Goal: Information Seeking & Learning: Learn about a topic

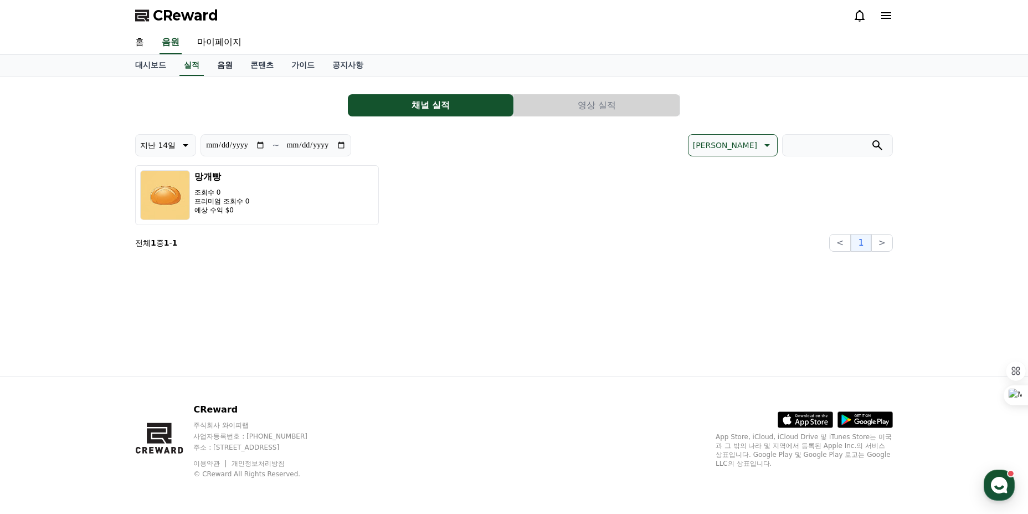
click at [224, 70] on link "음원" at bounding box center [224, 65] width 33 height 21
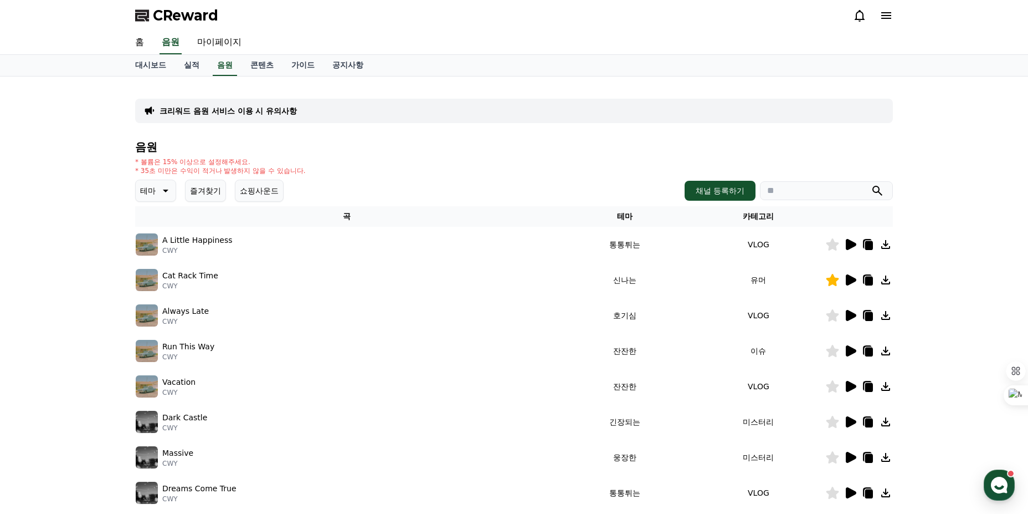
click at [267, 196] on button "쇼핑사운드" at bounding box center [259, 190] width 49 height 22
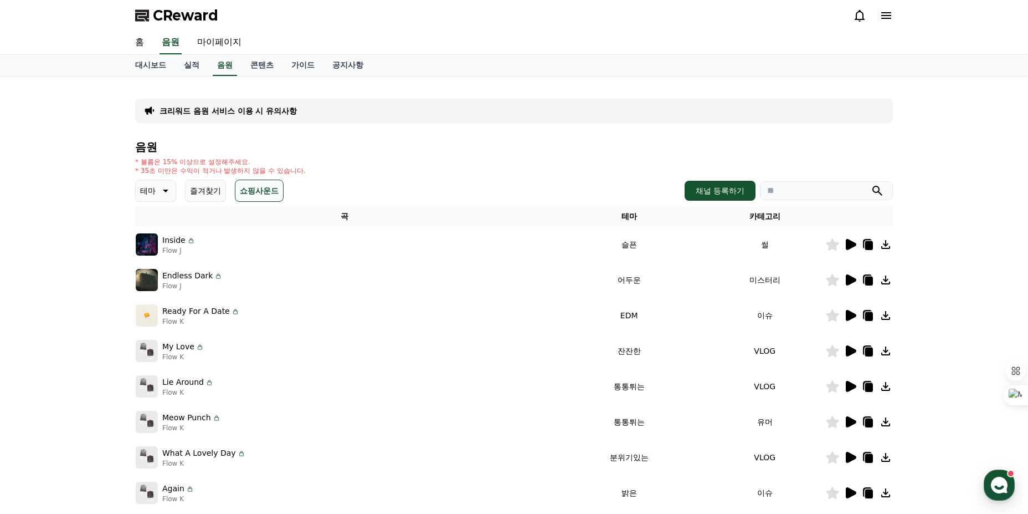
click at [212, 192] on button "즐겨찾기" at bounding box center [205, 190] width 41 height 22
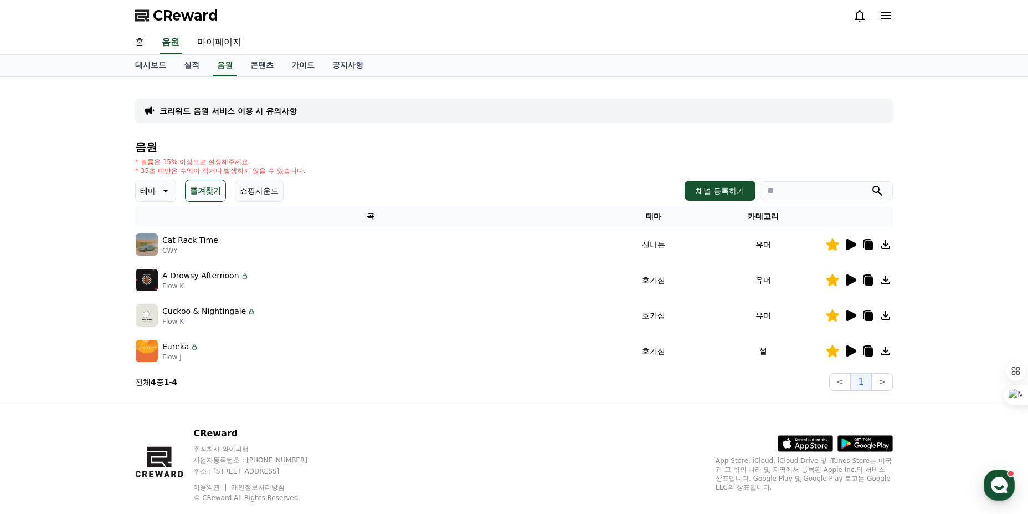
click at [850, 350] on icon at bounding box center [851, 350] width 11 height 11
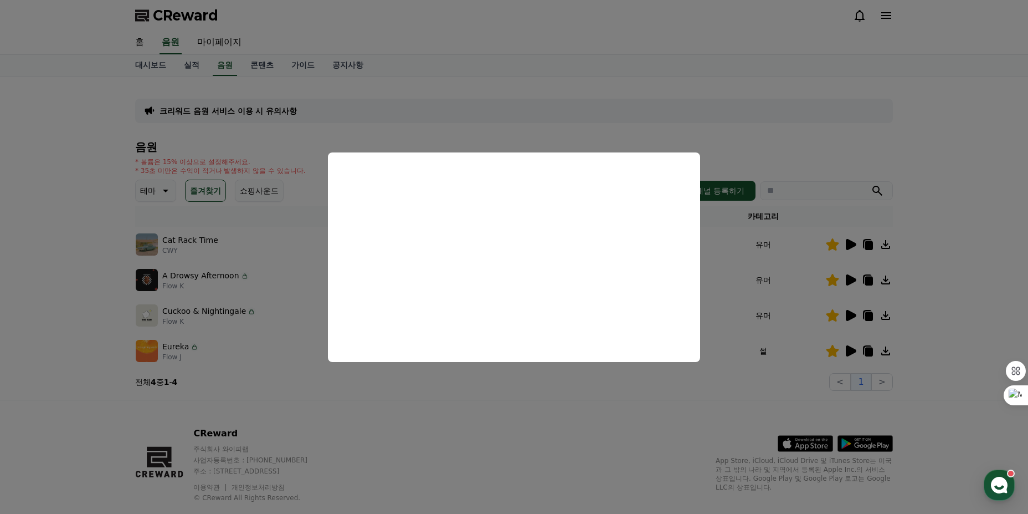
click at [583, 396] on button "close modal" at bounding box center [514, 257] width 1028 height 514
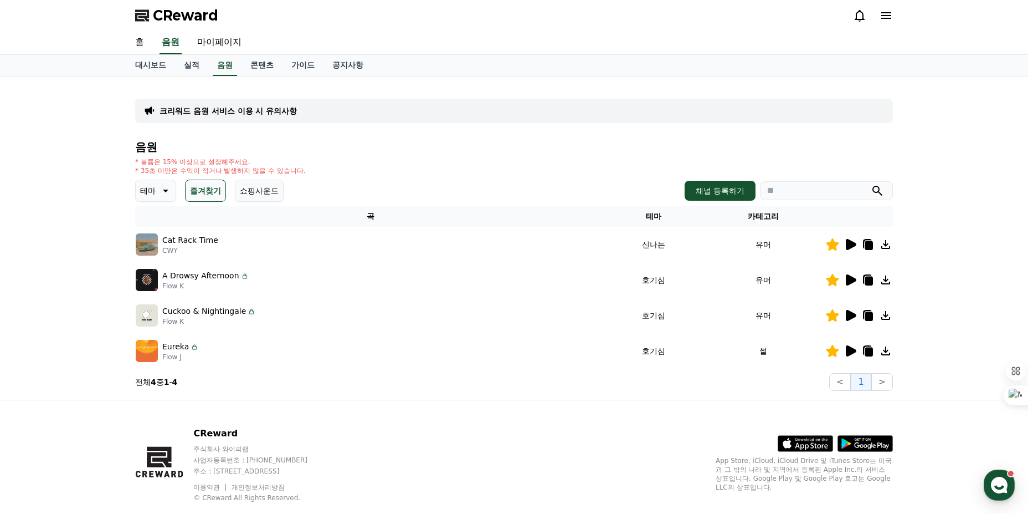
click at [849, 276] on icon at bounding box center [851, 279] width 11 height 11
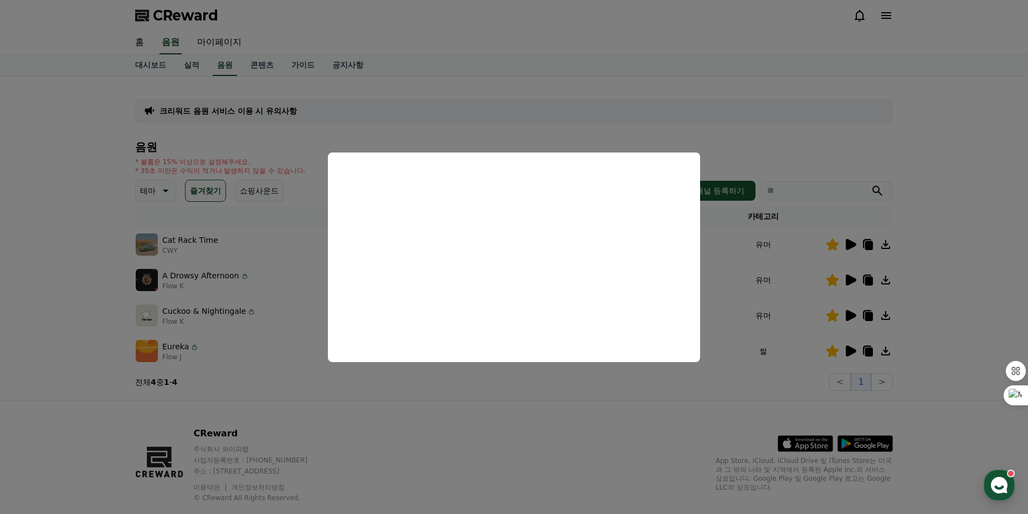
click at [499, 407] on button "close modal" at bounding box center [514, 257] width 1028 height 514
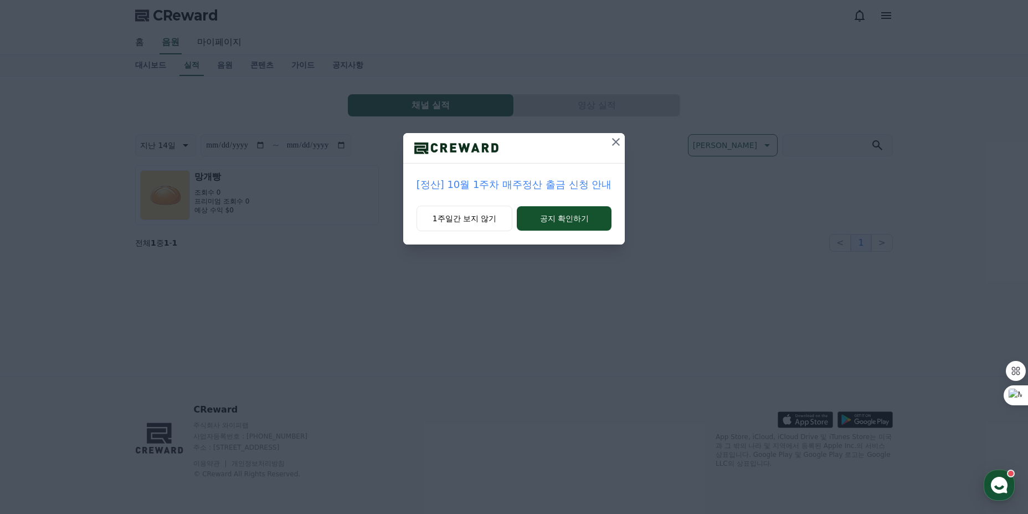
click at [615, 142] on icon at bounding box center [616, 142] width 8 height 8
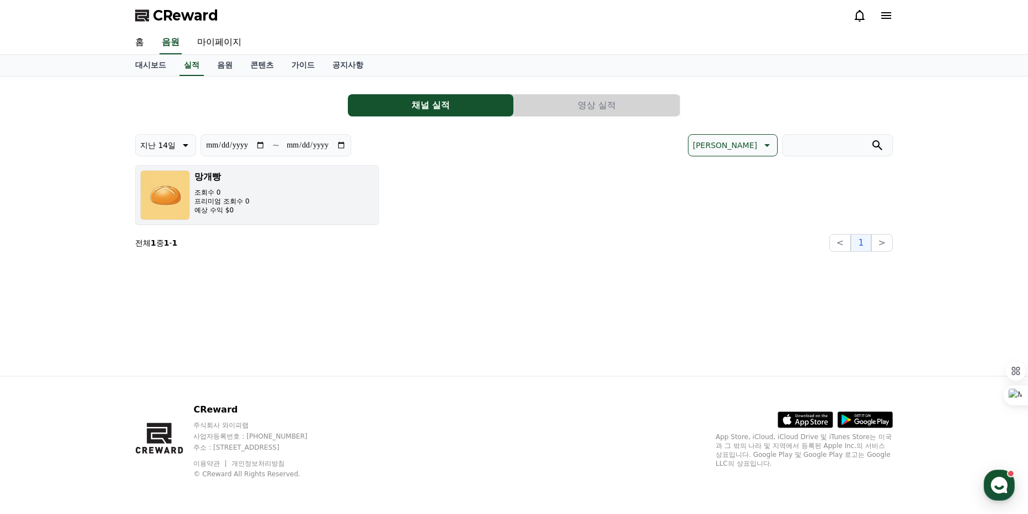
click at [255, 195] on button "망개빵 조회수 0 프리미엄 조회수 0 예상 수익 $0" at bounding box center [257, 195] width 244 height 60
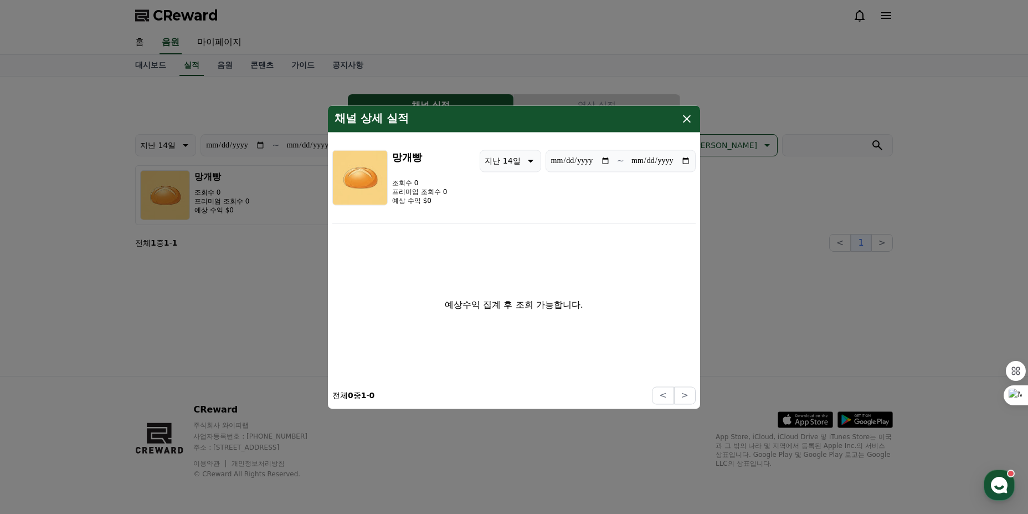
click at [686, 117] on icon "modal" at bounding box center [687, 119] width 8 height 8
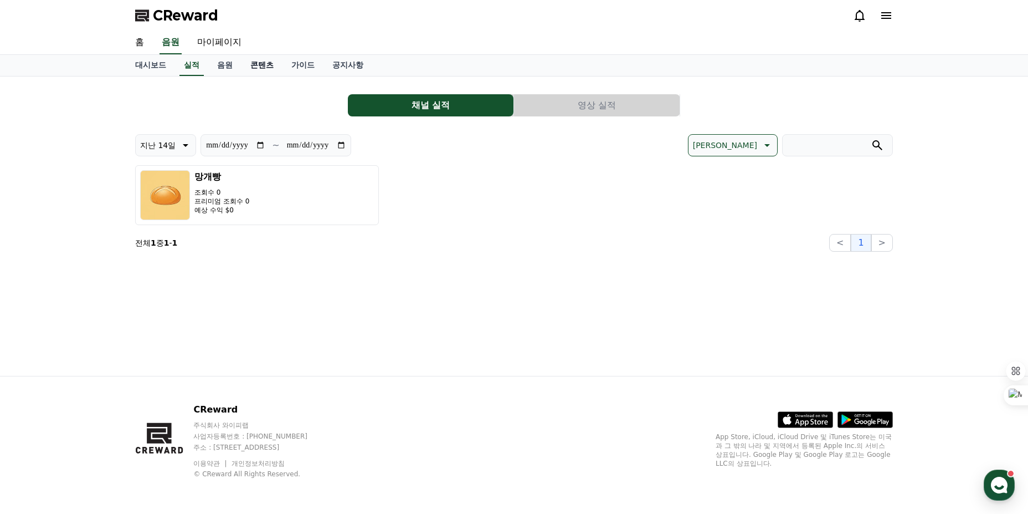
click at [255, 70] on link "콘텐츠" at bounding box center [262, 65] width 41 height 21
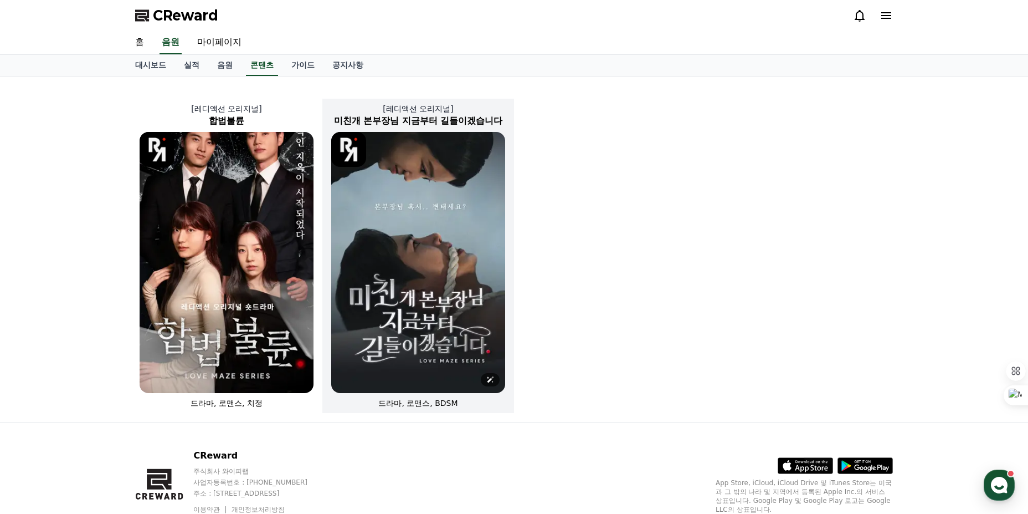
click at [452, 191] on img at bounding box center [418, 262] width 174 height 261
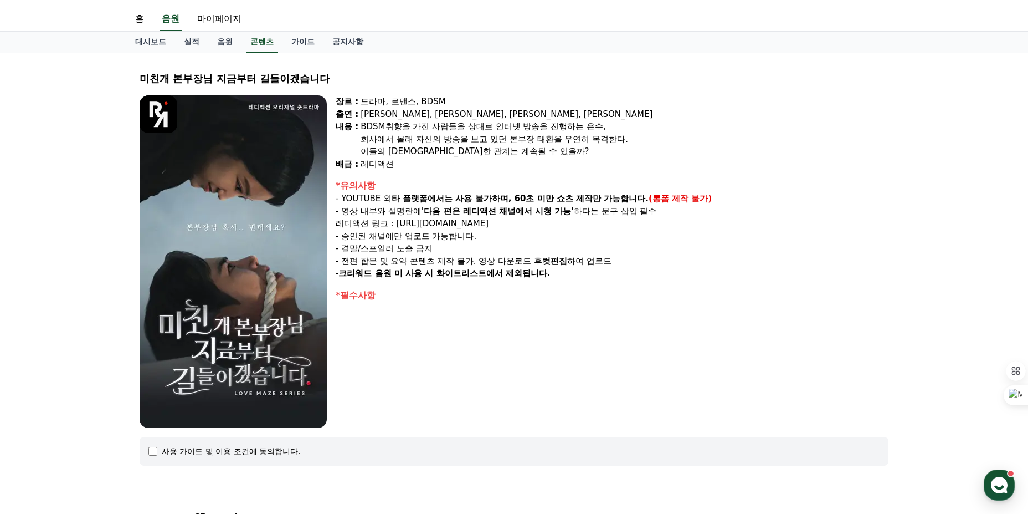
scroll to position [20, 0]
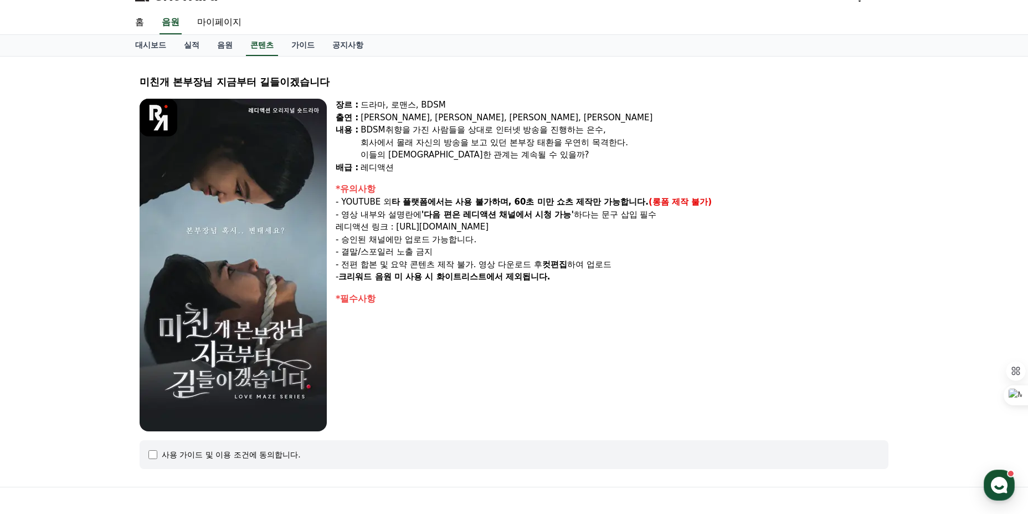
drag, startPoint x: 431, startPoint y: 141, endPoint x: 586, endPoint y: 307, distance: 227.3
click at [586, 307] on div "장르 : 드라마, 로맨스, BDSM 출연 : [PERSON_NAME], [PERSON_NAME], [PERSON_NAME], [PERSON_N…" at bounding box center [612, 265] width 553 height 332
drag, startPoint x: 586, startPoint y: 307, endPoint x: 336, endPoint y: 101, distance: 324.3
click at [336, 101] on div "장르 : 드라마, 로맨스, BDSM 출연 : [PERSON_NAME], [PERSON_NAME], [PERSON_NAME], [PERSON_N…" at bounding box center [612, 265] width 553 height 332
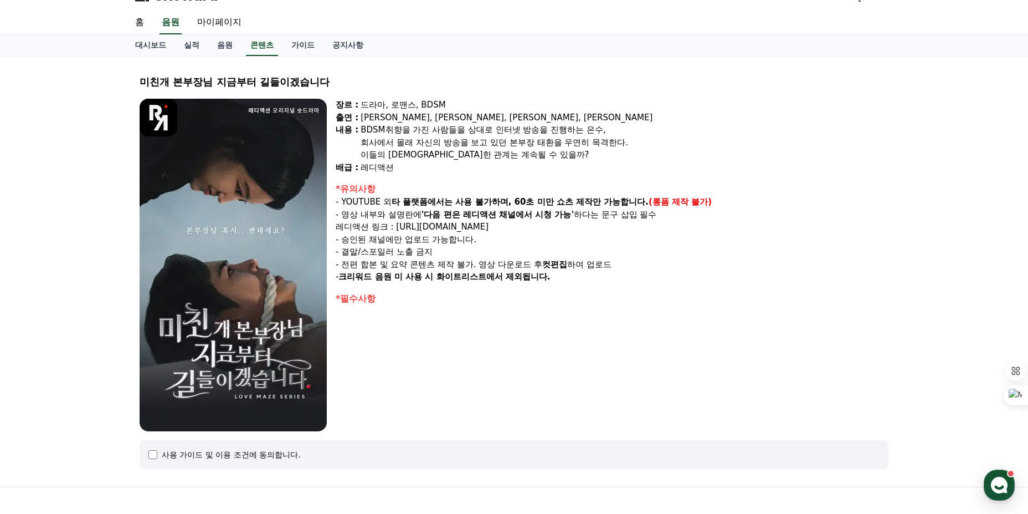
click at [336, 101] on div "장르 :" at bounding box center [347, 105] width 23 height 13
drag, startPoint x: 336, startPoint y: 101, endPoint x: 402, endPoint y: 306, distance: 215.5
click at [402, 306] on div "장르 : 드라마, 로맨스, BDSM 출연 : [PERSON_NAME], [PERSON_NAME], [PERSON_NAME], [PERSON_N…" at bounding box center [612, 265] width 553 height 332
drag, startPoint x: 346, startPoint y: 263, endPoint x: 658, endPoint y: 260, distance: 312.5
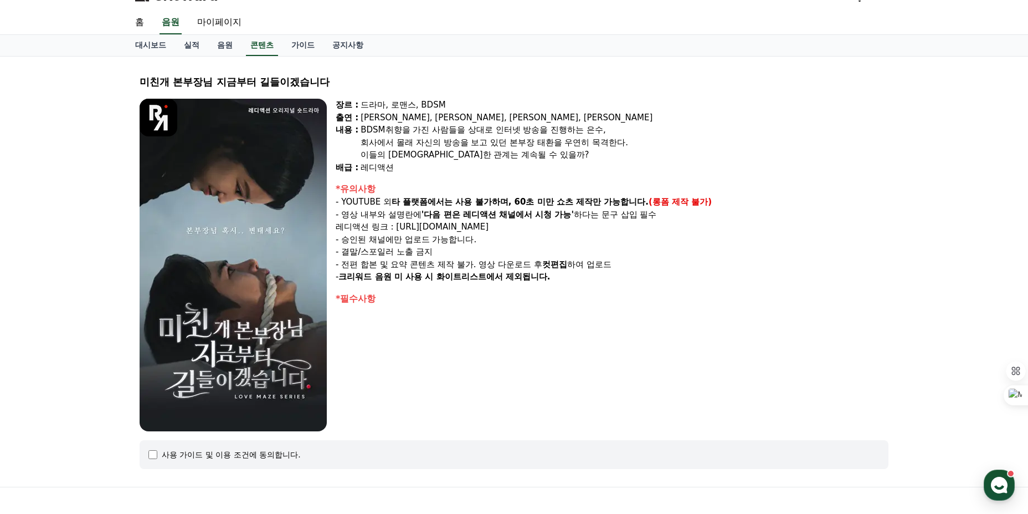
click at [658, 260] on p "- 전편 합본 및 요약 콘텐츠 제작 불가. 영상 다운로드 후 컷편집 하여 업로드" at bounding box center [612, 264] width 553 height 13
drag, startPoint x: 587, startPoint y: 278, endPoint x: 335, endPoint y: 175, distance: 272.1
click at [335, 175] on div "장르 : 드라마, 로맨스, BDSM 출연 : [PERSON_NAME], [PERSON_NAME], [PERSON_NAME], [PERSON_N…" at bounding box center [514, 265] width 749 height 332
click at [335, 173] on div "장르 : 드라마, 로맨스, BDSM 출연 : [PERSON_NAME], [PERSON_NAME], [PERSON_NAME], [PERSON_N…" at bounding box center [514, 265] width 749 height 332
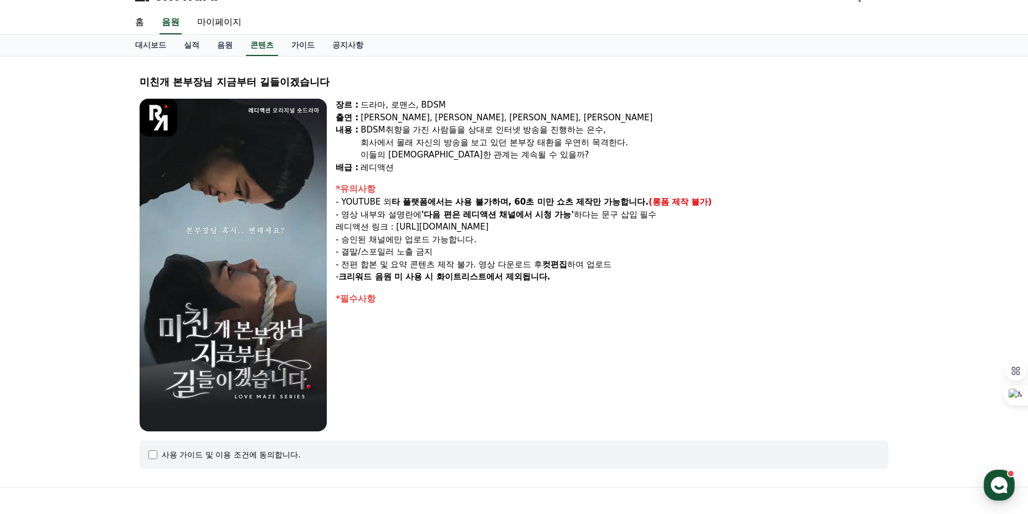
drag, startPoint x: 344, startPoint y: 104, endPoint x: 477, endPoint y: 329, distance: 261.8
click at [476, 329] on div "장르 : 드라마, 로맨스, BDSM 출연 : [PERSON_NAME], [PERSON_NAME], [PERSON_NAME], [PERSON_N…" at bounding box center [612, 265] width 553 height 332
click at [477, 329] on div "장르 : 드라마, 로맨스, BDSM 출연 : [PERSON_NAME], [PERSON_NAME], [PERSON_NAME], [PERSON_N…" at bounding box center [612, 265] width 553 height 332
click at [233, 42] on link "음원" at bounding box center [224, 45] width 33 height 21
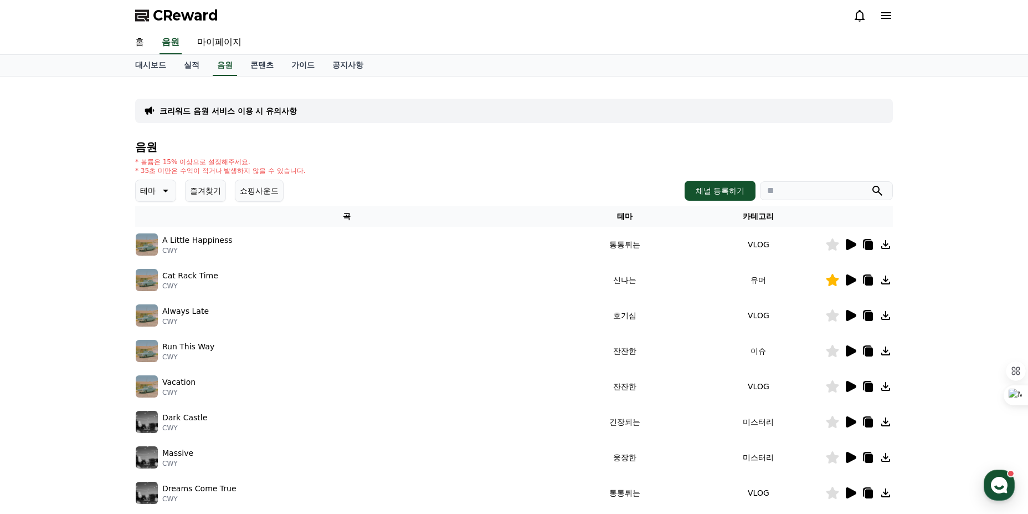
click at [207, 184] on button "즐겨찾기" at bounding box center [205, 190] width 41 height 22
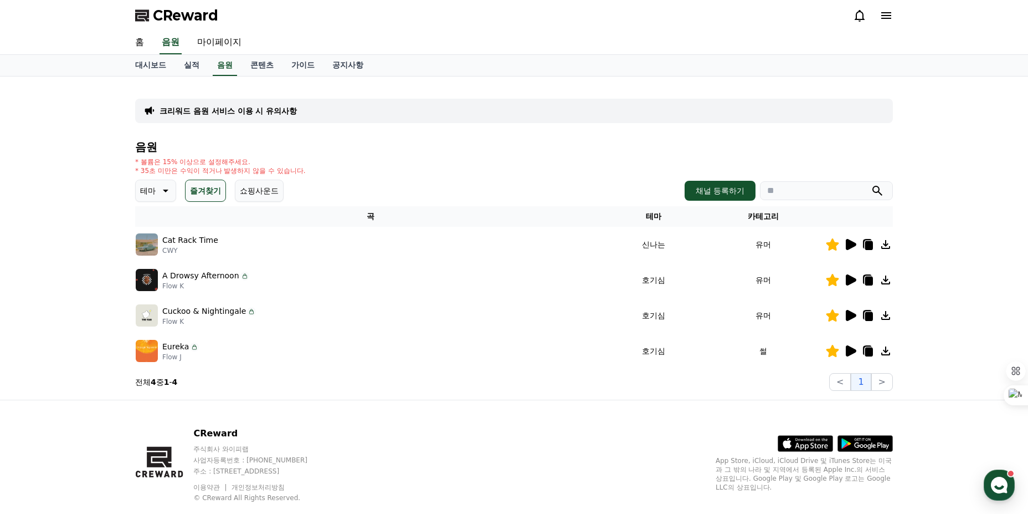
click at [851, 312] on icon at bounding box center [851, 315] width 11 height 11
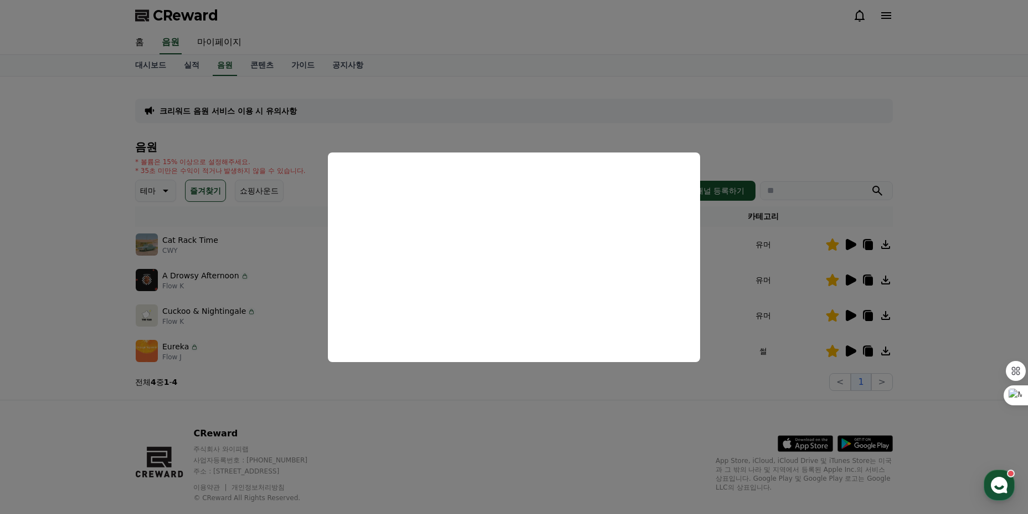
click at [576, 404] on button "close modal" at bounding box center [514, 257] width 1028 height 514
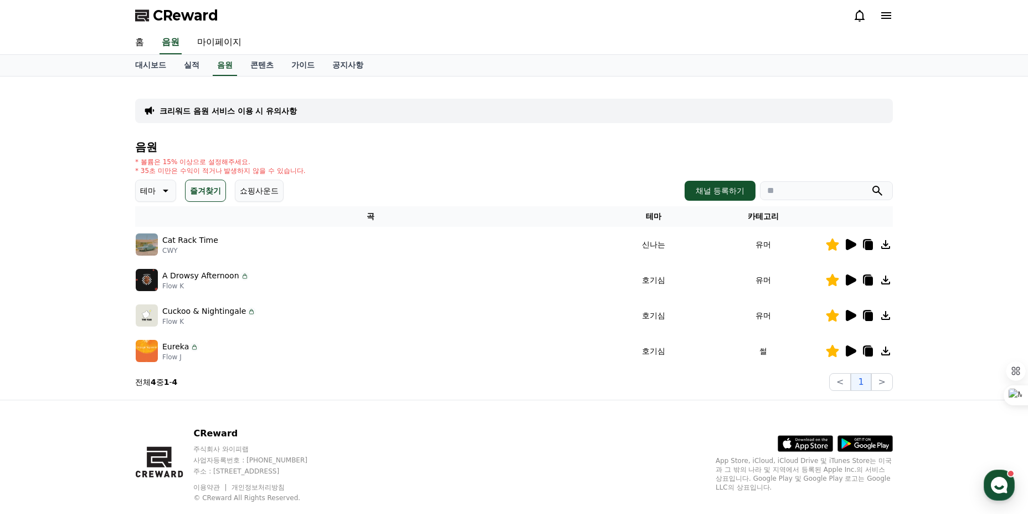
click at [852, 350] on icon at bounding box center [851, 350] width 11 height 11
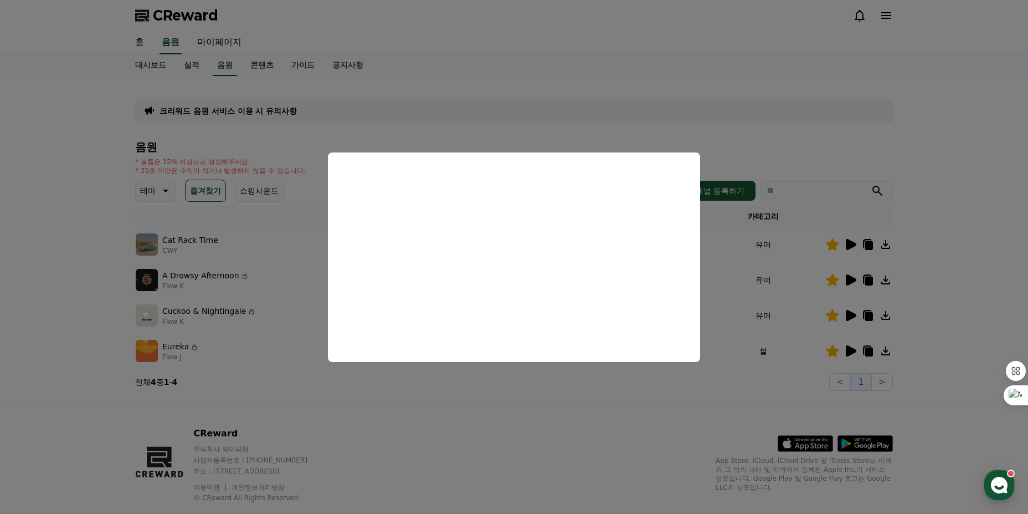
click at [378, 407] on button "close modal" at bounding box center [514, 257] width 1028 height 514
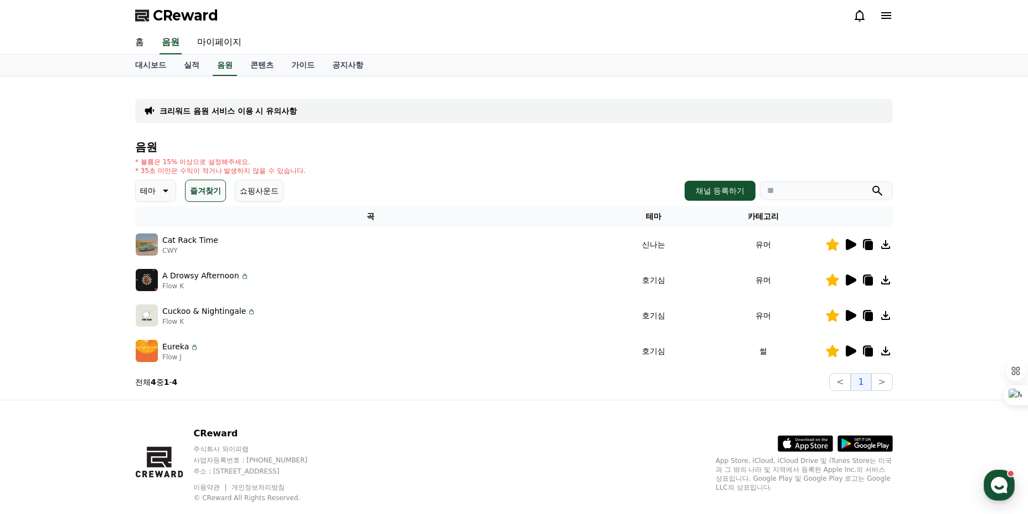
click at [154, 192] on p "테마" at bounding box center [148, 191] width 16 height 16
drag, startPoint x: 593, startPoint y: 199, endPoint x: 481, endPoint y: 192, distance: 112.7
click at [593, 199] on div "테마 테마 전체 환상적인 호기심 어두운 밝은 통통튀는 신나는 반전 웅장한 드라마틱 즐거움 분위기있는 EDM 그루브 슬픈 잔잔한 귀여운 감동적인…" at bounding box center [514, 190] width 758 height 22
click at [230, 68] on link "음원" at bounding box center [225, 65] width 24 height 21
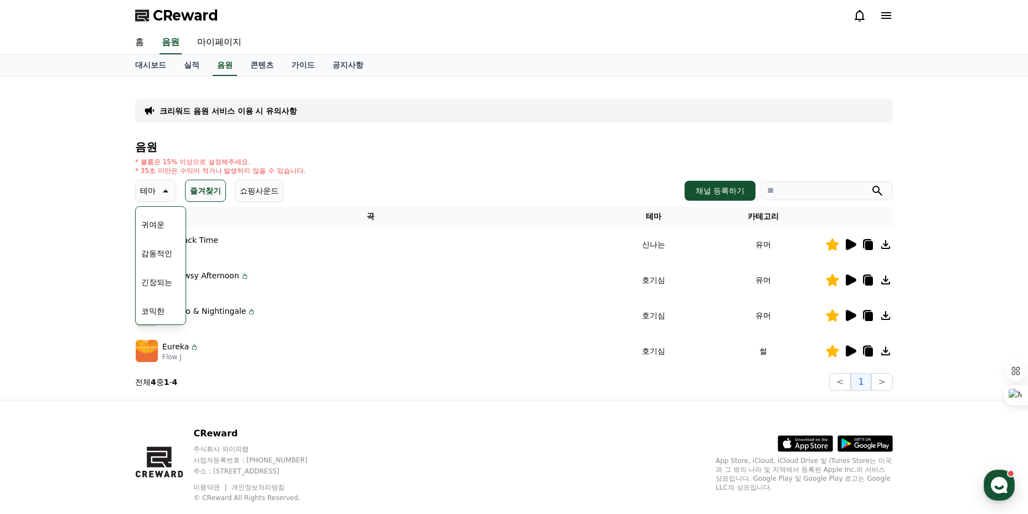
click at [213, 119] on div "크리워드 음원 서비스 이용 시 유의사항" at bounding box center [514, 111] width 758 height 24
click at [212, 116] on div "크리워드 음원 서비스 이용 시 유의사항" at bounding box center [514, 111] width 758 height 24
click at [213, 116] on div "크리워드 음원 서비스 이용 시 유의사항" at bounding box center [514, 111] width 758 height 24
click at [216, 114] on p "크리워드 음원 서비스 이용 시 유의사항" at bounding box center [228, 110] width 137 height 11
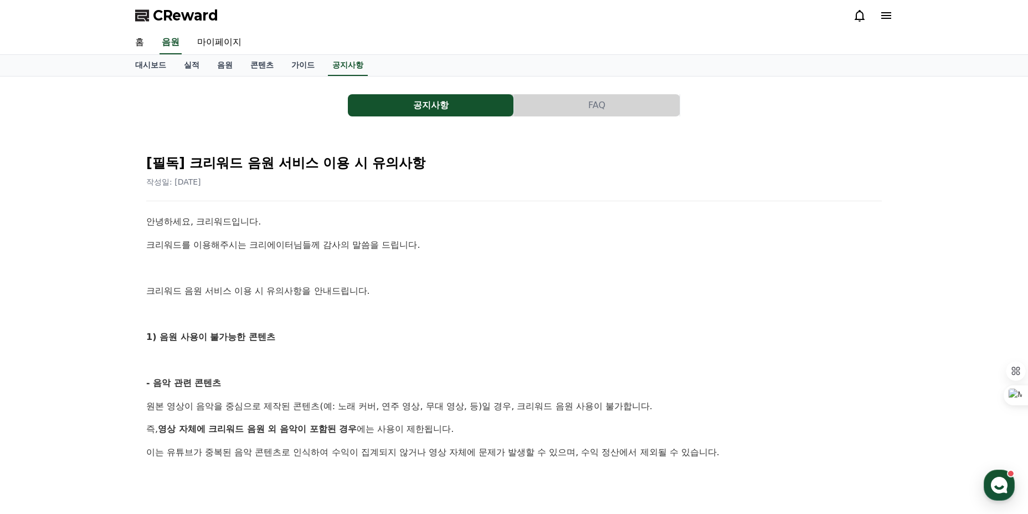
click at [531, 110] on button "FAQ" at bounding box center [597, 105] width 166 height 22
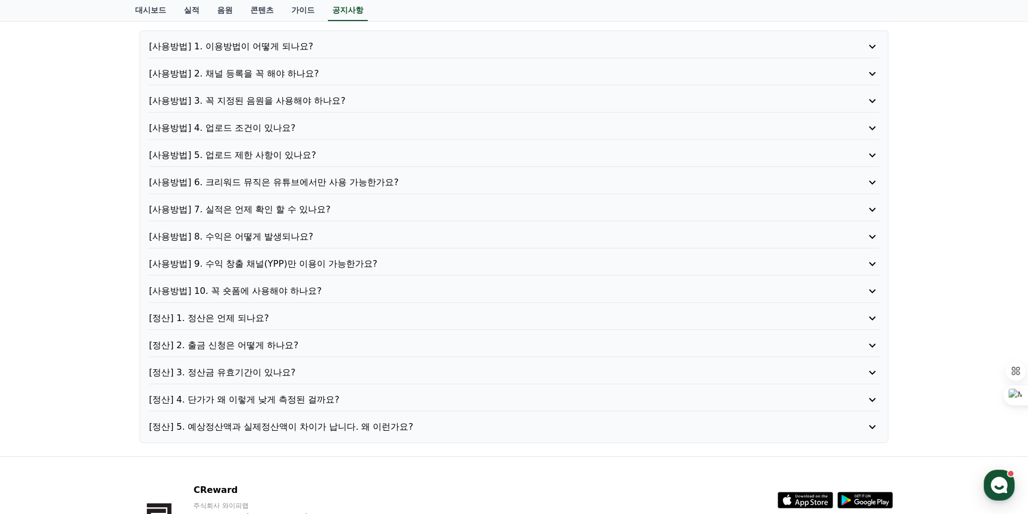
scroll to position [111, 0]
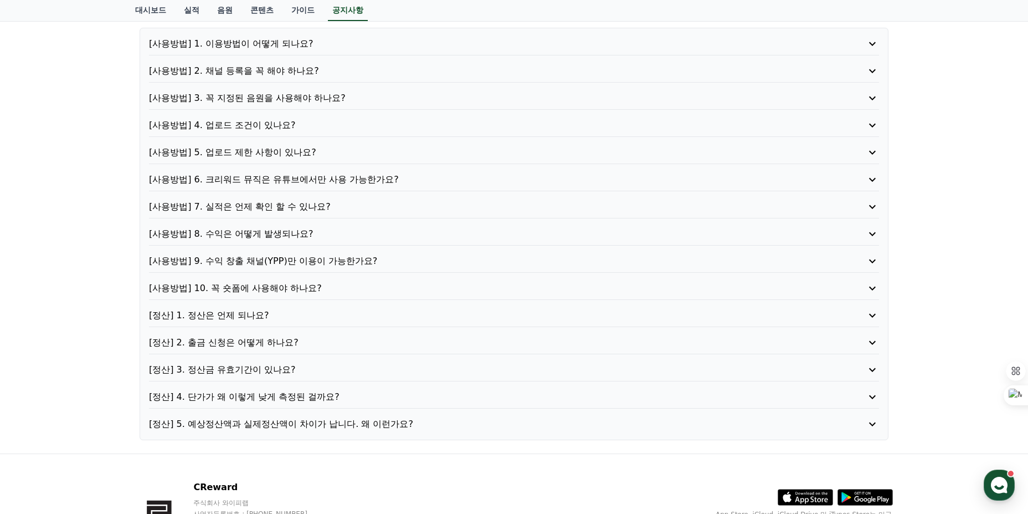
click at [299, 261] on p "[사용방법] 9. 수익 창출 채널(YPP)만 이용이 가능한가요?" at bounding box center [485, 260] width 672 height 13
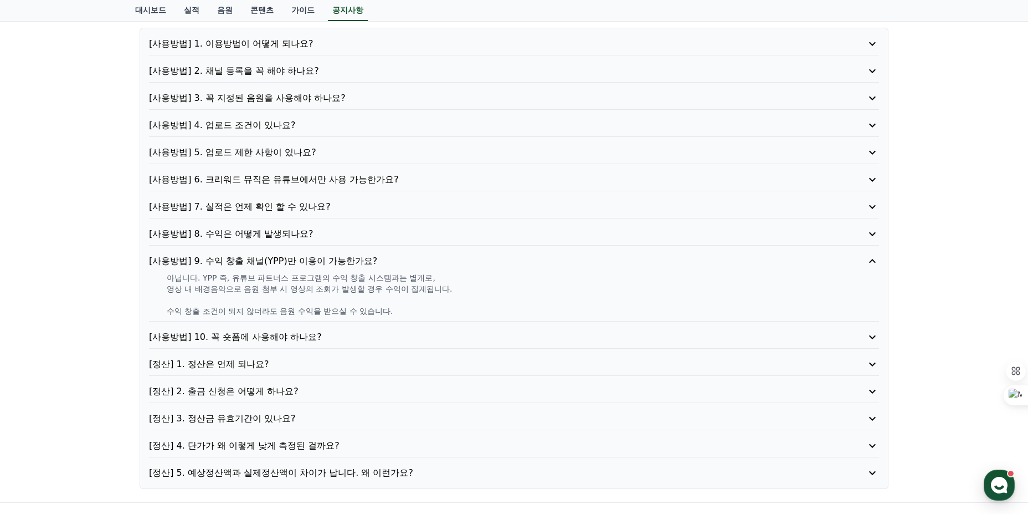
click at [305, 203] on p "[사용방법] 7. 실적은 언제 확인 할 수 있나요?" at bounding box center [485, 206] width 672 height 13
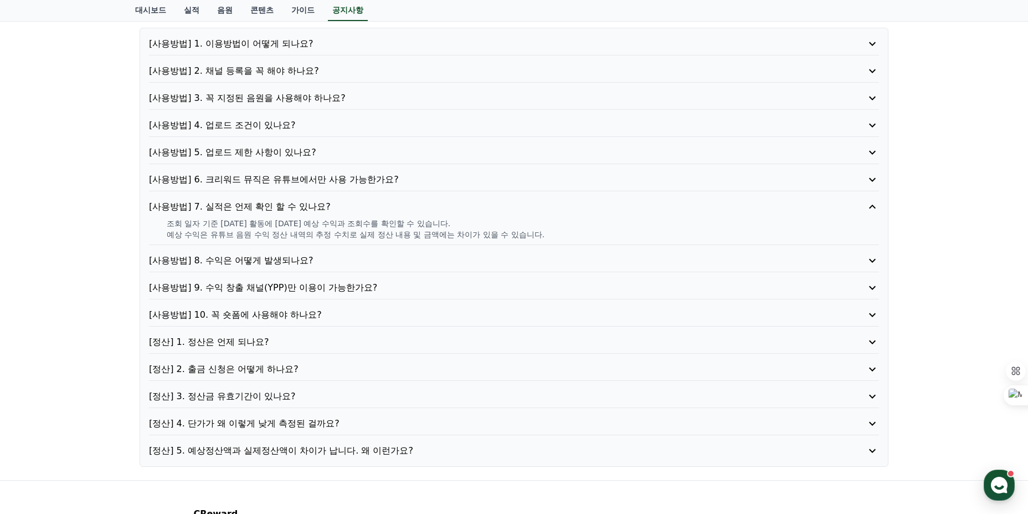
drag, startPoint x: 175, startPoint y: 227, endPoint x: 628, endPoint y: 238, distance: 452.8
click at [625, 238] on div "조회 일자 기준 [DATE] 활동에 [DATE] 예상 수익과 조회수를 확인할 수 있습니다. 예상 수익은 유튜브 음원 수익 정산 내역의 추정 수…" at bounding box center [514, 229] width 730 height 22
click at [628, 238] on p "예상 수익은 유튜브 음원 수익 정산 내역의 추정 수치로 실제 정산 내용 및 금액에는 차이가 있을 수 있습니다." at bounding box center [523, 234] width 712 height 11
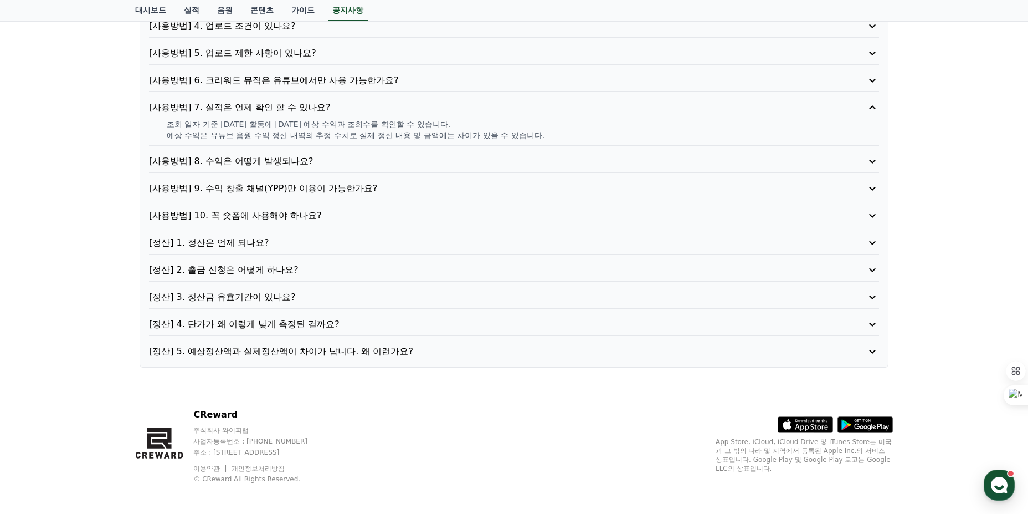
scroll to position [215, 0]
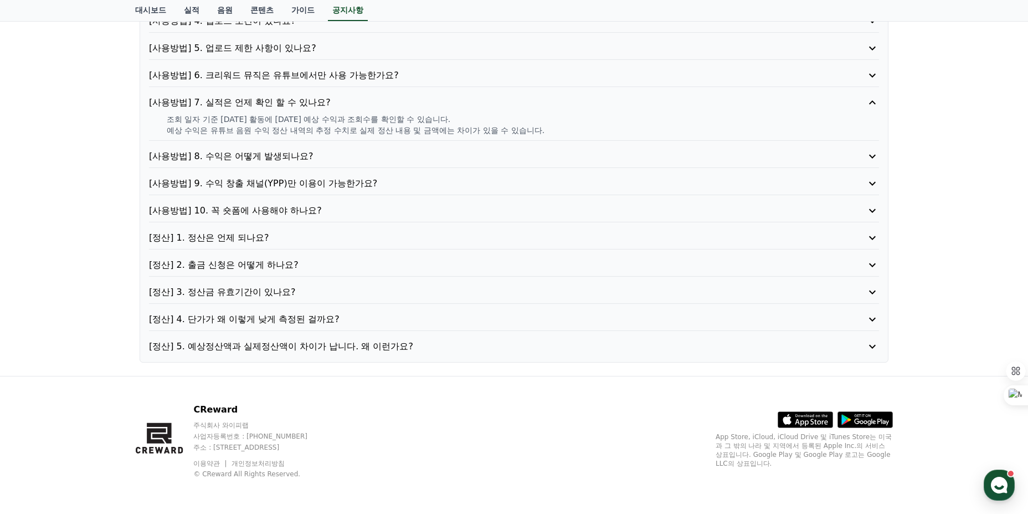
click at [254, 321] on p "[정산] 4. 단가가 왜 이렇게 낮게 측정된 걸까요?" at bounding box center [485, 318] width 672 height 13
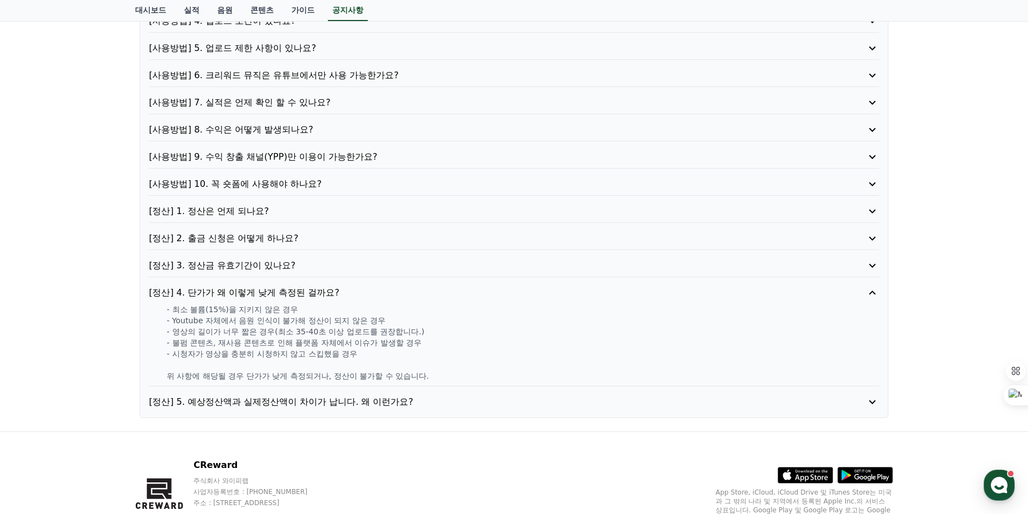
drag, startPoint x: 181, startPoint y: 310, endPoint x: 443, endPoint y: 351, distance: 265.2
click at [443, 351] on div "- 최소 볼륨(15%)을 지키지 않은 경우 - Youtube 자체에서 음원 인식이 불가해 정산이 되지 않은 경우 - 영상의 길이가 너무 짧은 …" at bounding box center [514, 343] width 730 height 78
click at [443, 351] on p "- 시청자가 영상을 충분히 시청하지 않고 스킵했을 경우" at bounding box center [523, 353] width 712 height 11
drag, startPoint x: 443, startPoint y: 351, endPoint x: 161, endPoint y: 316, distance: 284.2
click at [161, 316] on div "- 최소 볼륨(15%)을 지키지 않은 경우 - Youtube 자체에서 음원 인식이 불가해 정산이 되지 않은 경우 - 영상의 길이가 너무 짧은 …" at bounding box center [514, 343] width 730 height 78
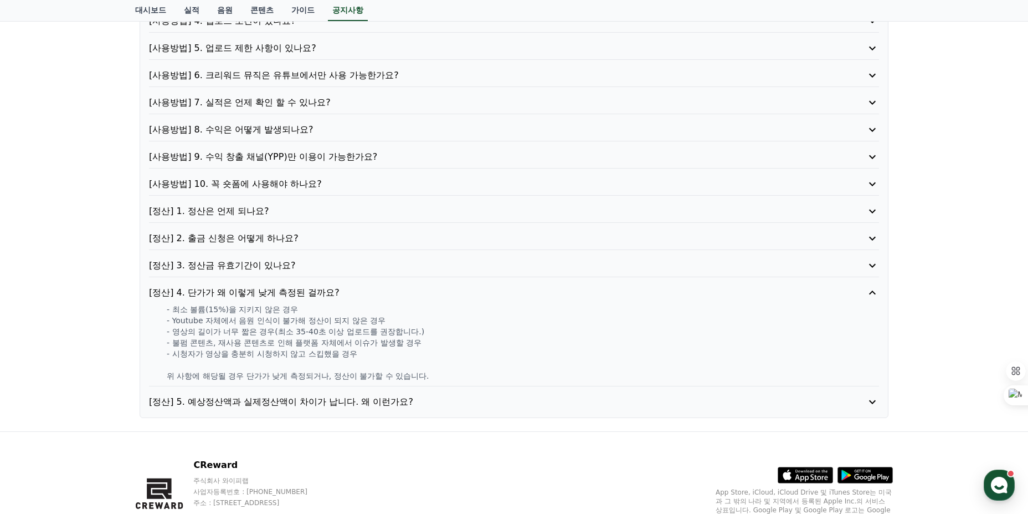
click at [161, 316] on div "- 최소 볼륨(15%)을 지키지 않은 경우 - Youtube 자체에서 음원 인식이 불가해 정산이 되지 않은 경우 - 영상의 길이가 너무 짧은 …" at bounding box center [514, 343] width 730 height 78
drag, startPoint x: 168, startPoint y: 309, endPoint x: 463, endPoint y: 360, distance: 299.1
click at [462, 360] on div "- 최소 볼륨(15%)을 지키지 않은 경우 - Youtube 자체에서 음원 인식이 불가해 정산이 되지 않은 경우 - 영상의 길이가 너무 짧은 …" at bounding box center [514, 343] width 730 height 78
click at [463, 360] on p at bounding box center [523, 364] width 712 height 11
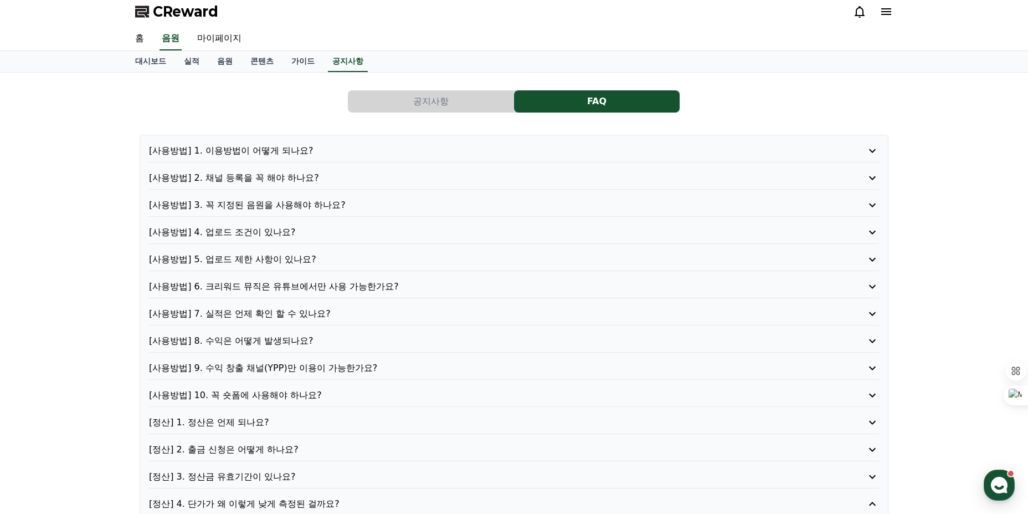
scroll to position [0, 0]
